Goal: Check status

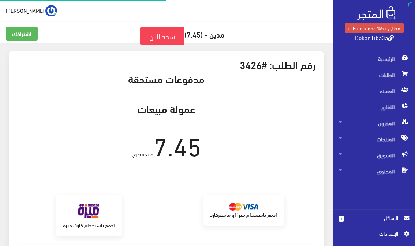
scroll to position [184, 0]
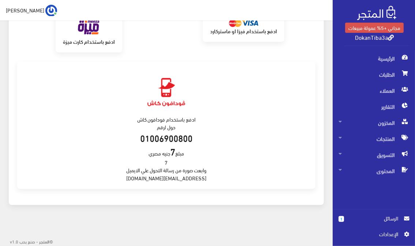
click at [377, 14] on img at bounding box center [376, 13] width 39 height 14
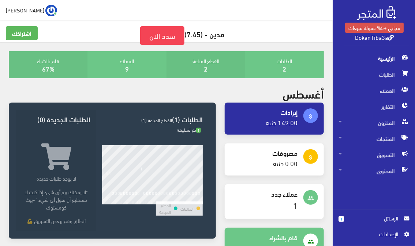
click at [284, 68] on link "2" at bounding box center [285, 69] width 4 height 12
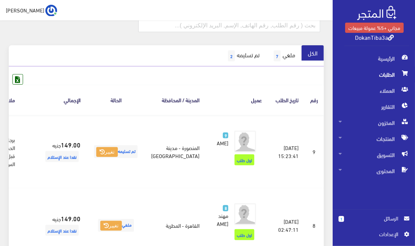
scroll to position [81, 0]
